Goal: Task Accomplishment & Management: Use online tool/utility

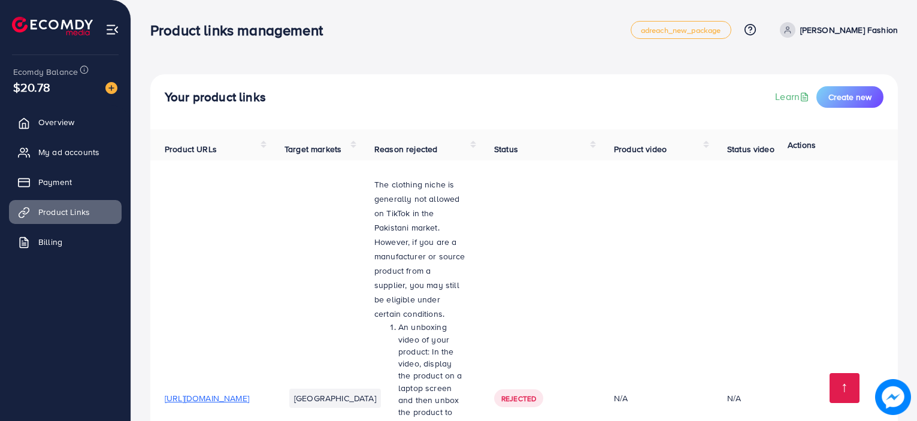
scroll to position [544, 0]
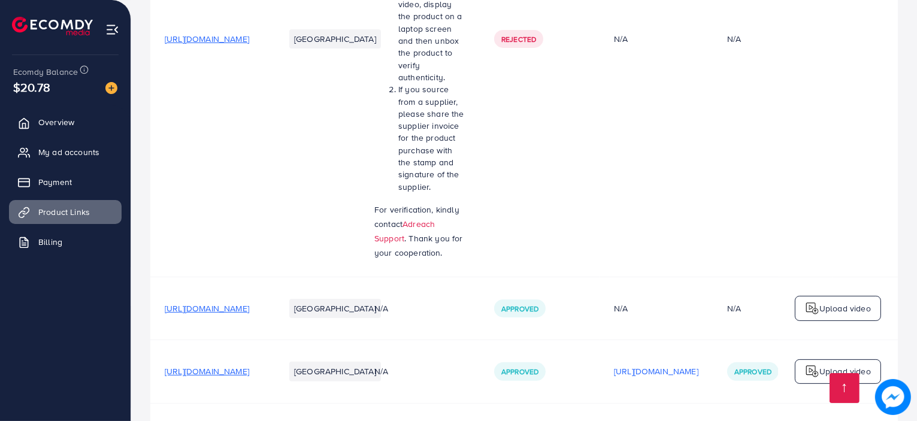
scroll to position [544, 0]
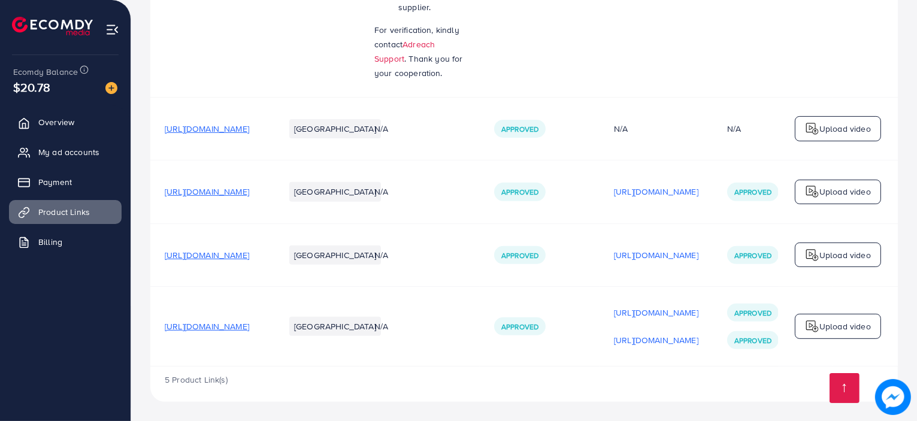
click at [851, 320] on p "Upload video" at bounding box center [845, 326] width 52 height 14
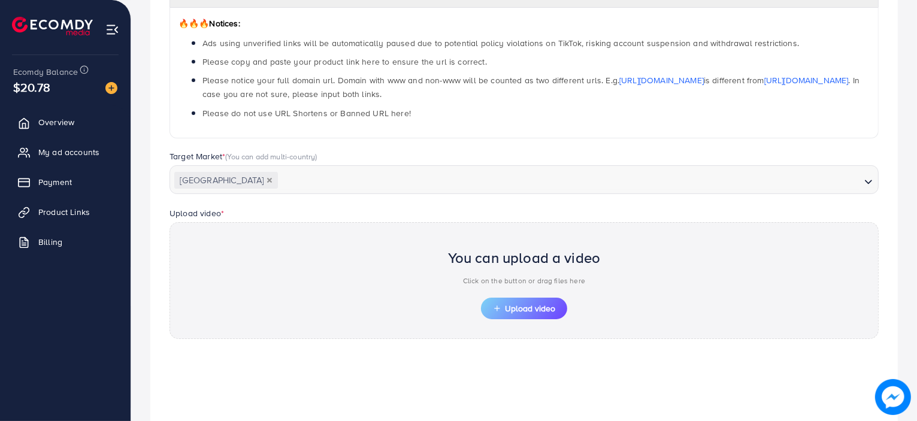
scroll to position [66, 0]
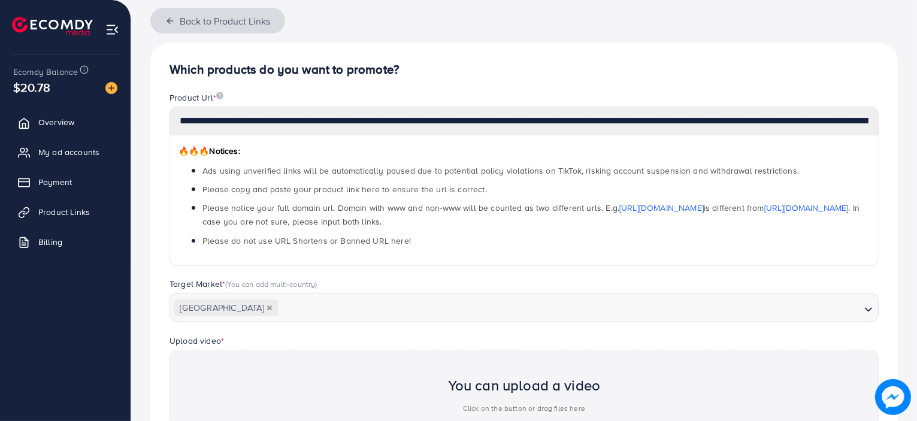
click at [167, 22] on icon "button" at bounding box center [170, 21] width 10 height 10
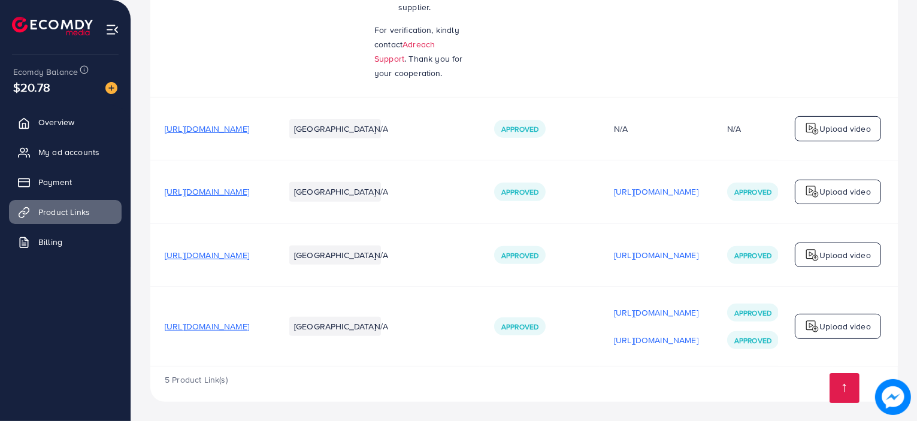
scroll to position [544, 0]
click at [818, 249] on img at bounding box center [812, 255] width 14 height 14
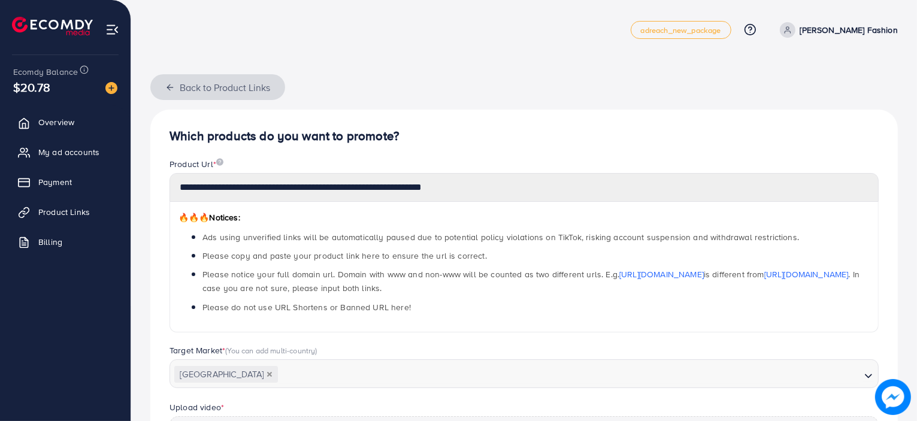
click at [170, 78] on button "Back to Product Links" at bounding box center [217, 87] width 135 height 26
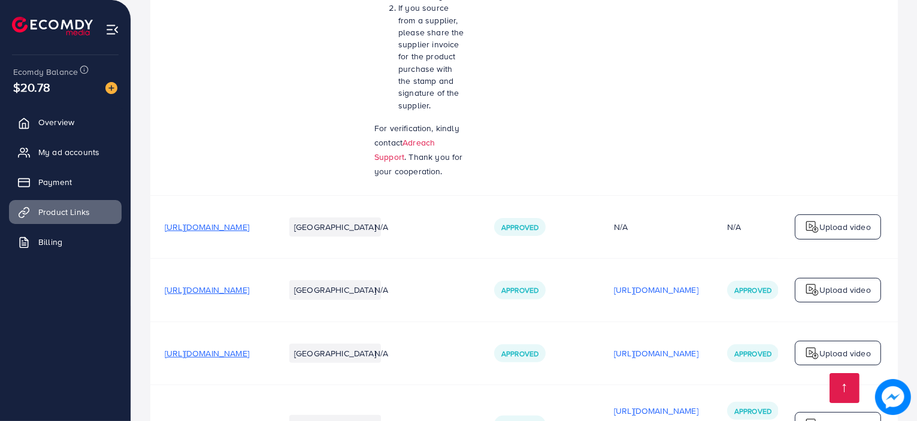
scroll to position [544, 0]
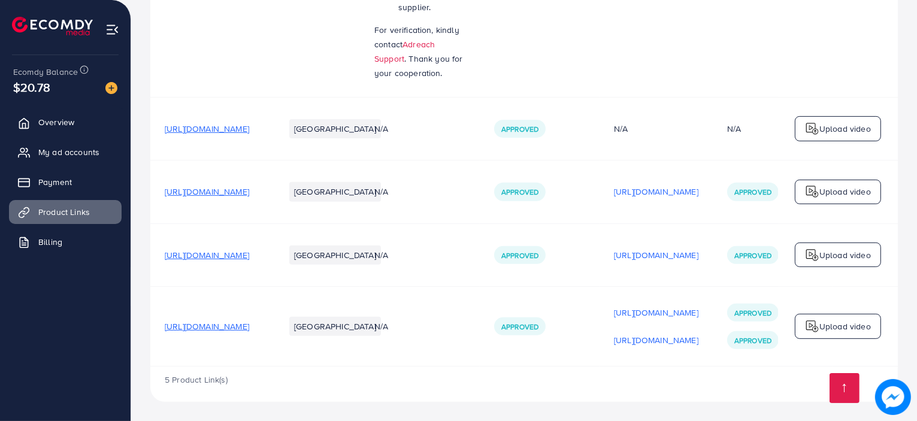
click at [816, 206] on td "Upload video" at bounding box center [838, 192] width 120 height 63
click at [819, 200] on div "Upload video" at bounding box center [838, 192] width 86 height 25
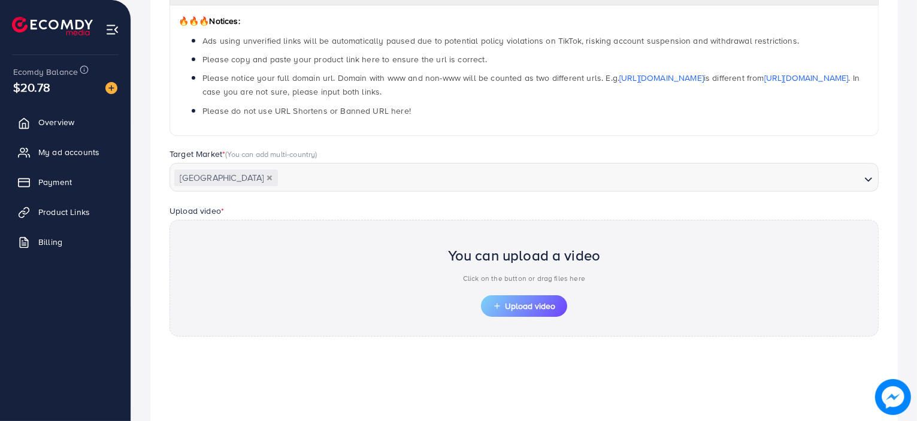
scroll to position [366, 0]
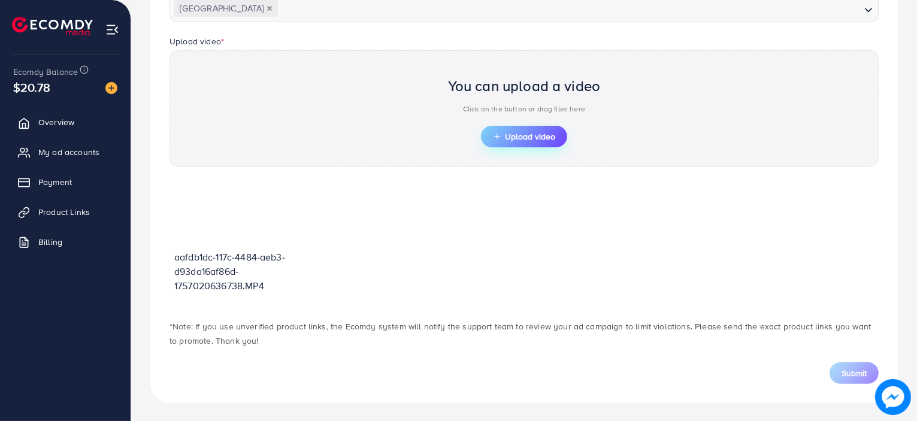
click at [500, 131] on button "Upload video" at bounding box center [524, 137] width 86 height 22
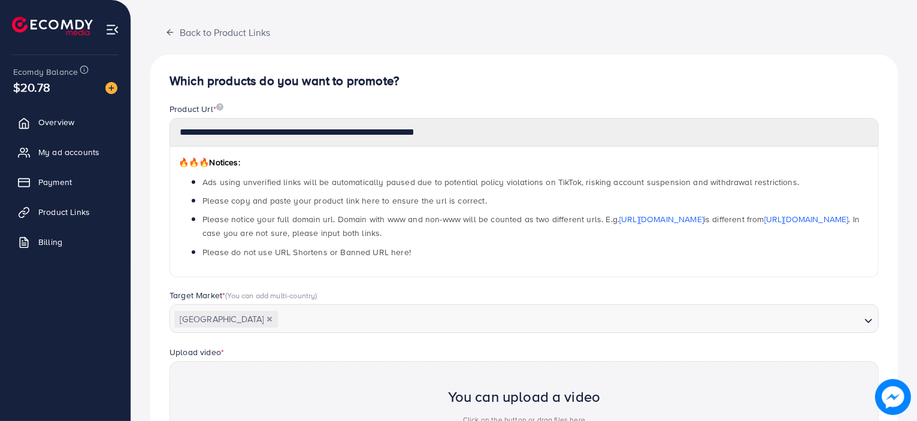
scroll to position [0, 0]
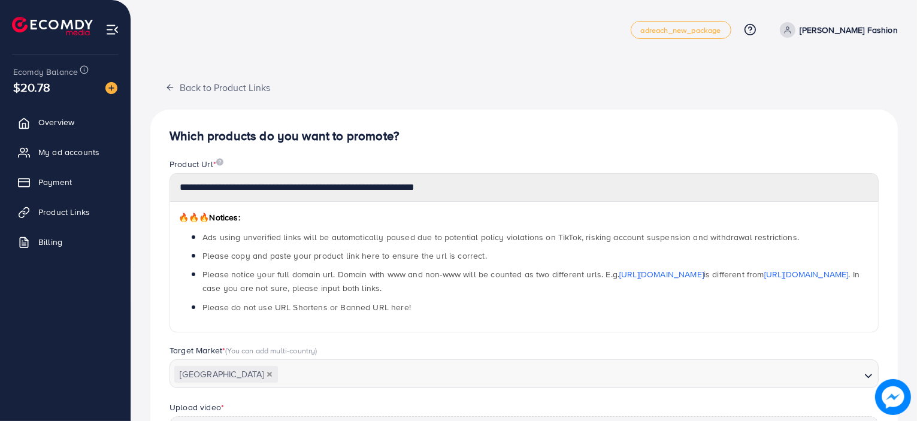
click at [174, 73] on div "**********" at bounding box center [524, 394] width 786 height 788
click at [175, 74] on div "**********" at bounding box center [524, 394] width 786 height 788
click at [177, 80] on button "Back to Product Links" at bounding box center [217, 87] width 135 height 26
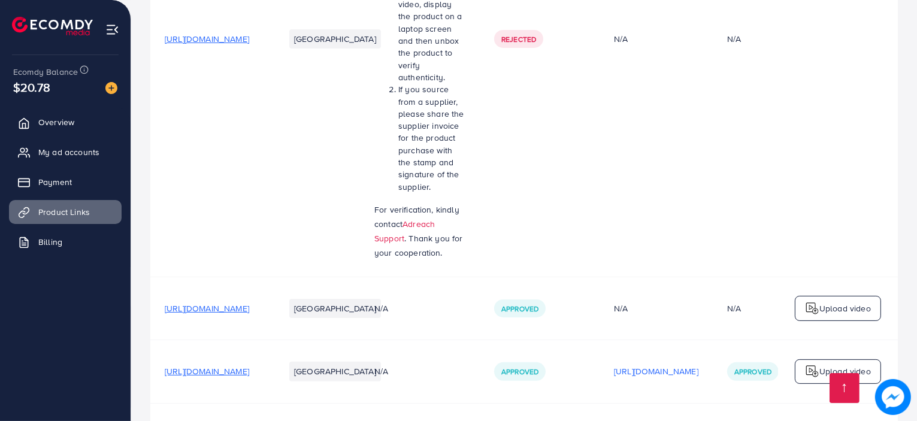
scroll to position [544, 0]
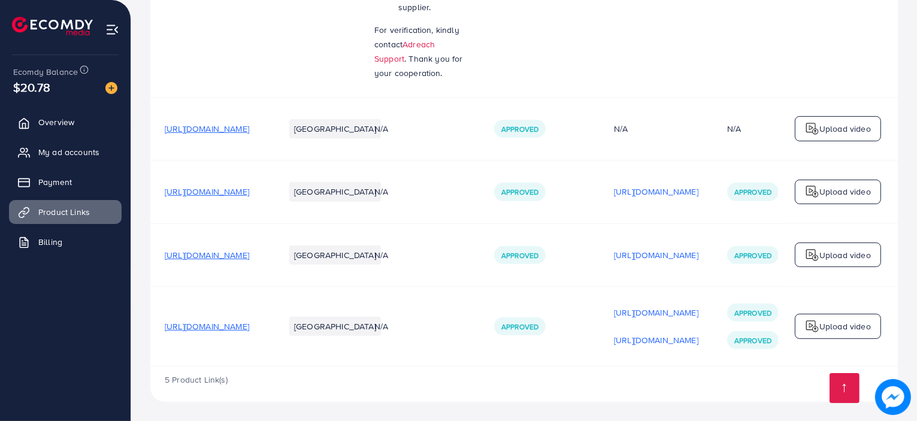
click at [837, 302] on td "Upload video" at bounding box center [838, 326] width 120 height 80
click at [829, 323] on p "Upload video" at bounding box center [845, 326] width 52 height 14
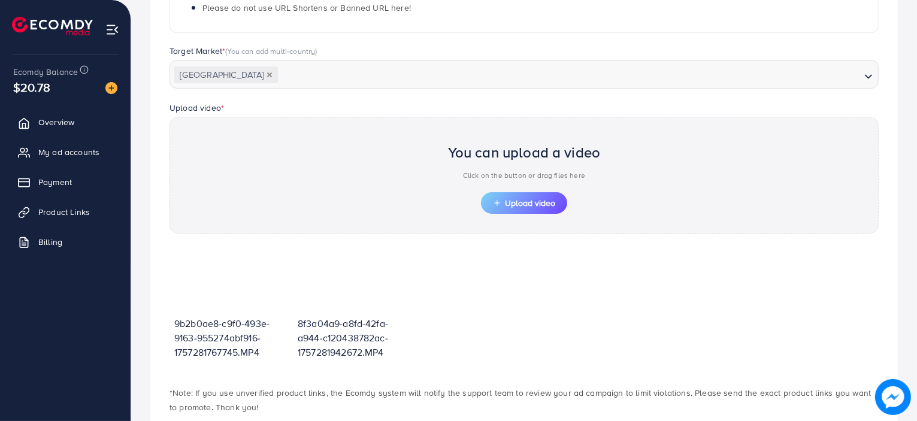
scroll to position [366, 0]
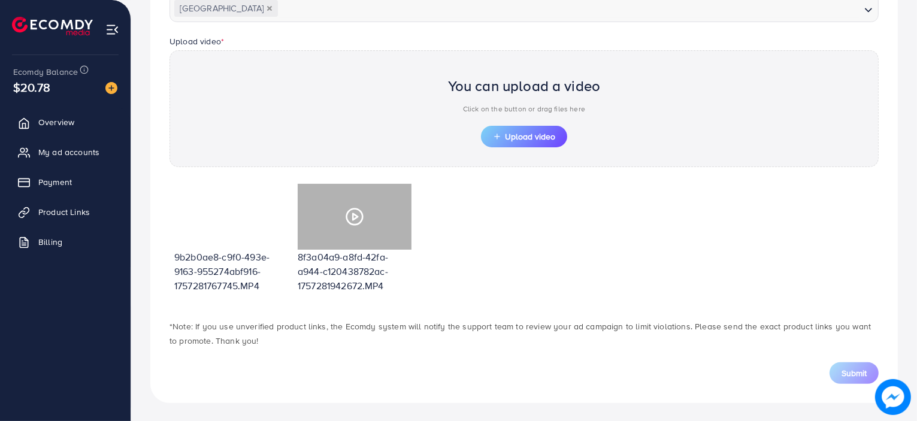
click at [369, 231] on div at bounding box center [355, 217] width 114 height 66
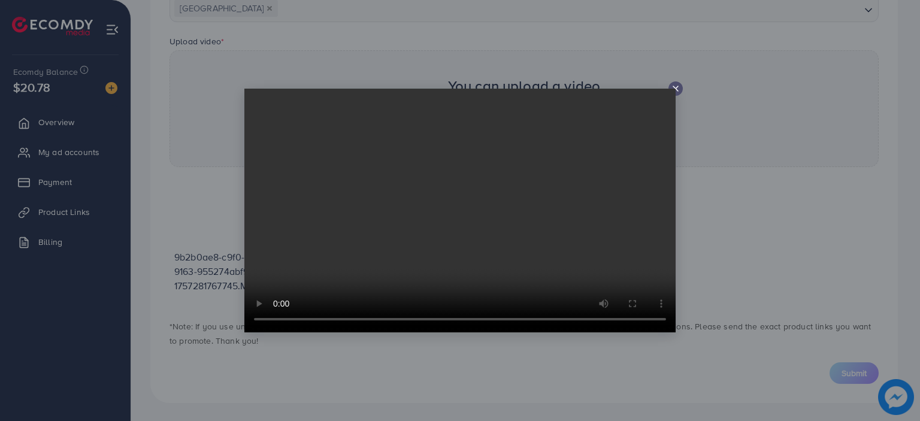
click at [680, 90] on div at bounding box center [675, 88] width 14 height 14
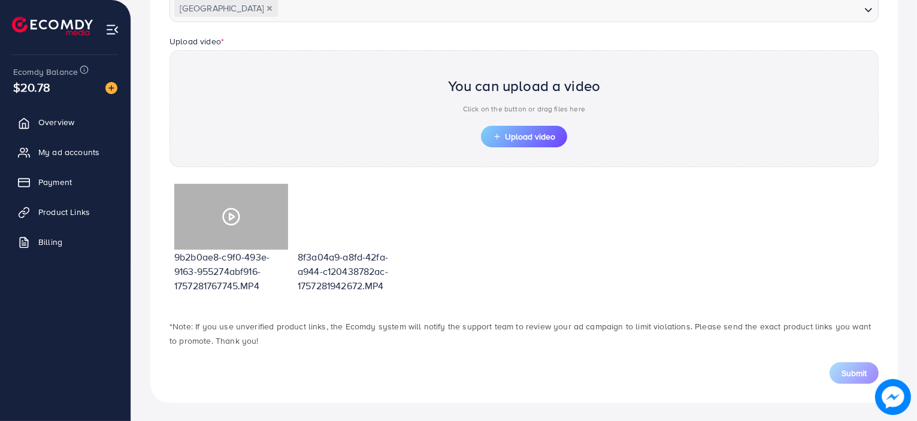
click at [247, 225] on div at bounding box center [231, 217] width 114 height 66
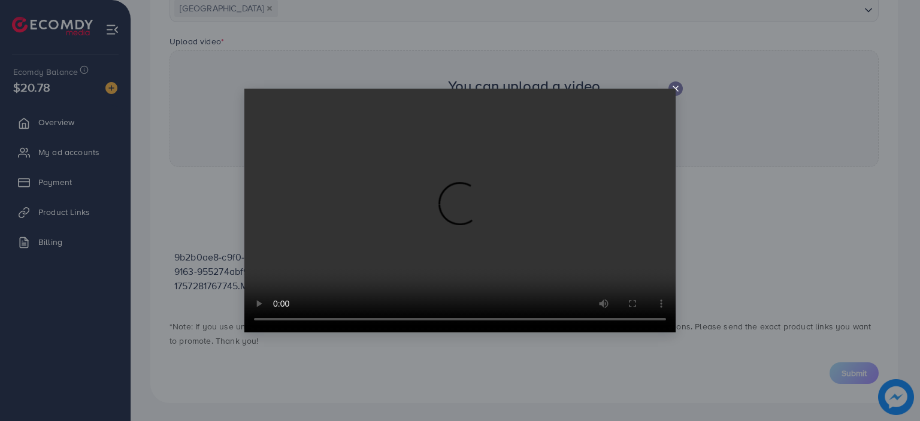
click at [681, 87] on div at bounding box center [675, 88] width 14 height 14
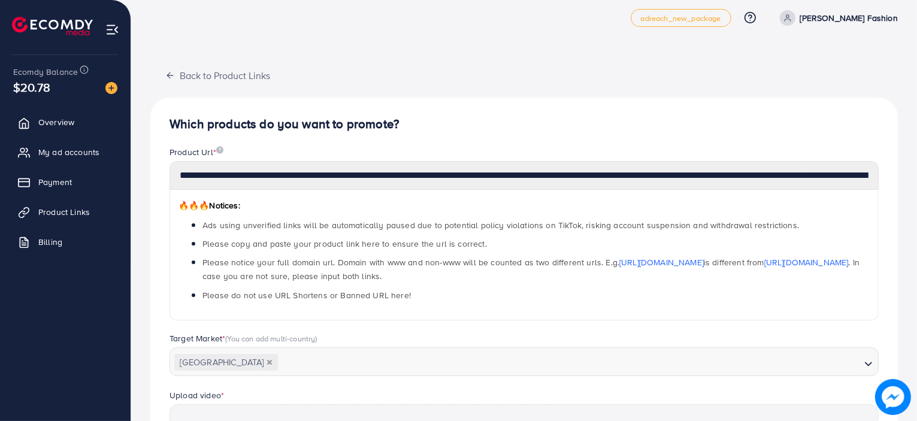
scroll to position [7, 0]
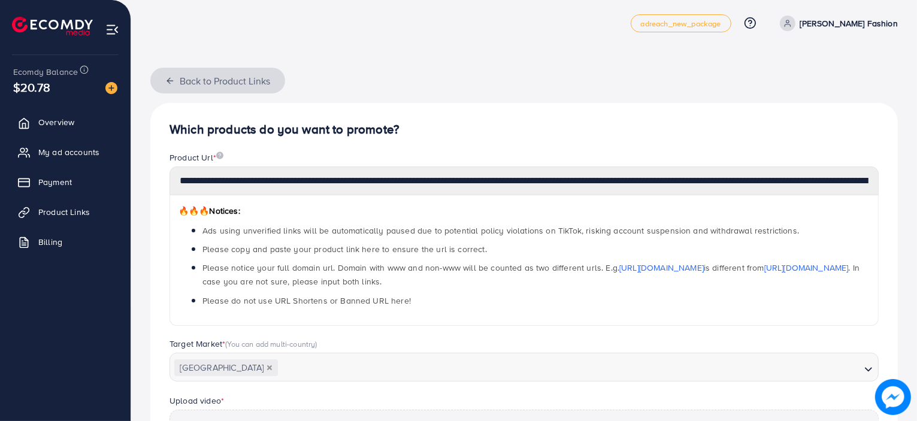
click at [178, 68] on button "Back to Product Links" at bounding box center [217, 81] width 135 height 26
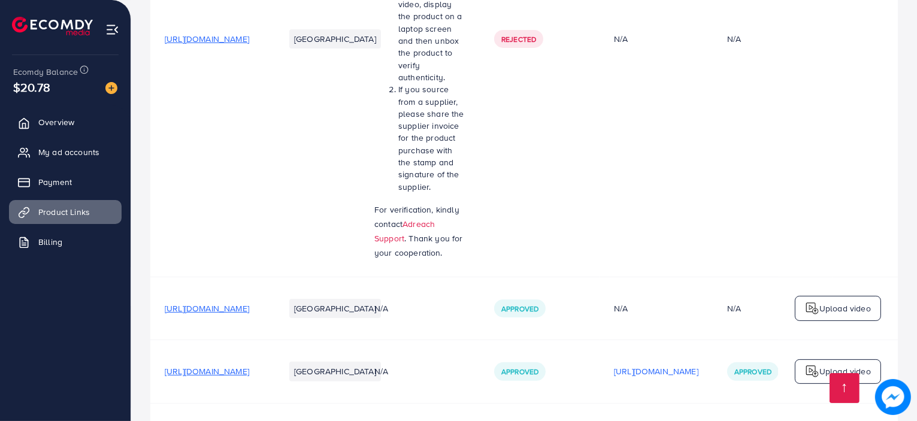
scroll to position [544, 0]
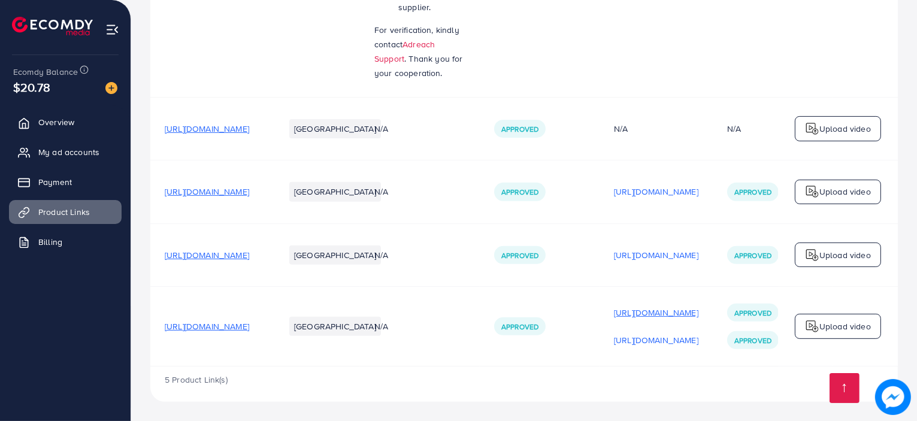
click at [698, 313] on p "[URL][DOMAIN_NAME]" at bounding box center [656, 312] width 84 height 14
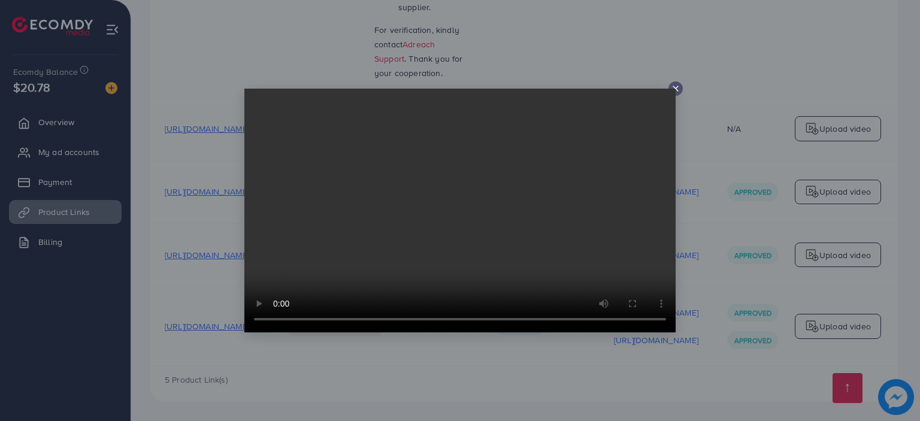
click at [676, 90] on icon at bounding box center [676, 89] width 10 height 10
